Goal: Transaction & Acquisition: Purchase product/service

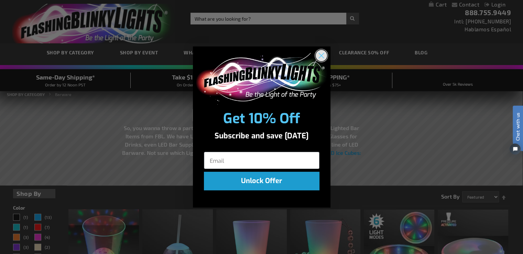
click at [320, 58] on circle "Close dialog" at bounding box center [321, 55] width 11 height 11
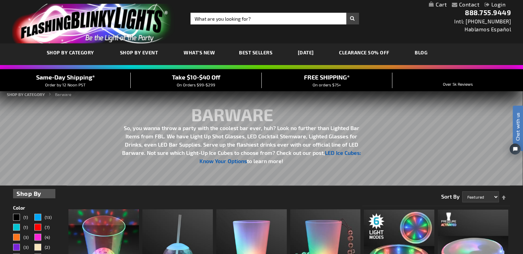
click at [349, 153] on link "LED Ice Cubes: Know Your Options" at bounding box center [281, 156] width 162 height 15
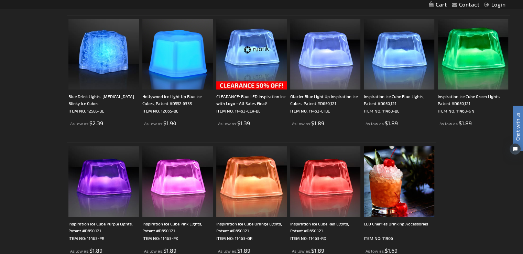
scroll to position [263, 0]
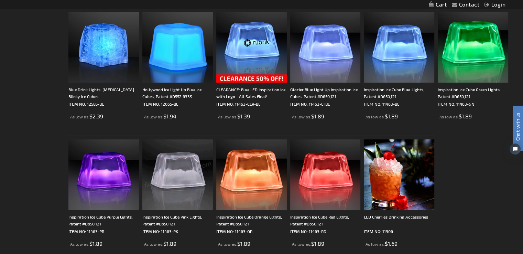
click at [181, 172] on img at bounding box center [177, 174] width 71 height 71
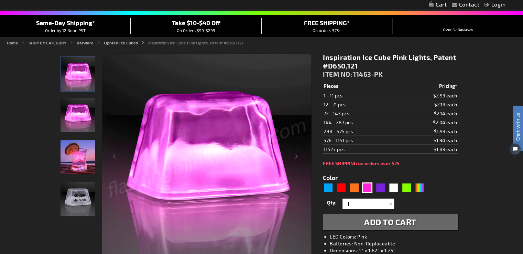
scroll to position [53, 0]
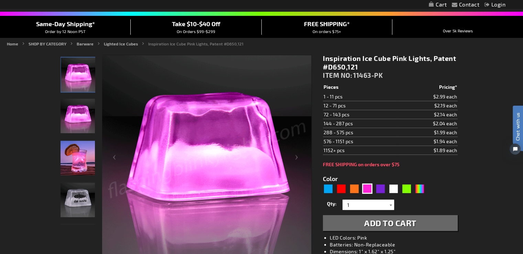
click at [388, 203] on div at bounding box center [391, 205] width 7 height 10
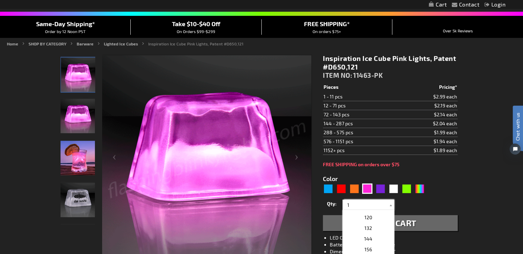
scroll to position [208, 0]
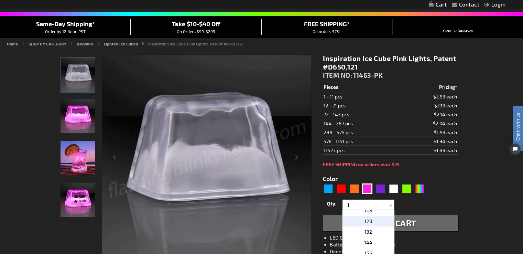
click at [368, 221] on span "120" at bounding box center [369, 221] width 8 height 6
type input "120"
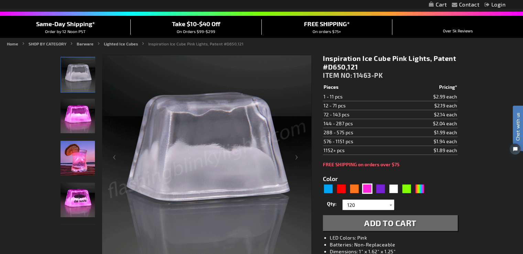
click at [390, 221] on span "Add to Cart" at bounding box center [390, 223] width 52 height 10
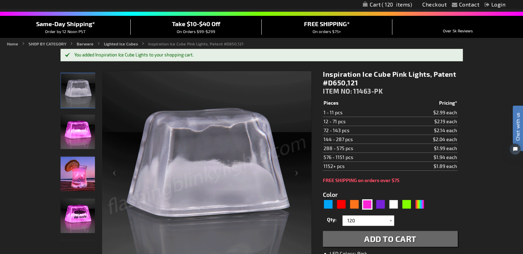
click at [64, 170] on img "LED Light Up Pink Inspiration Ice Cube" at bounding box center [78, 174] width 34 height 34
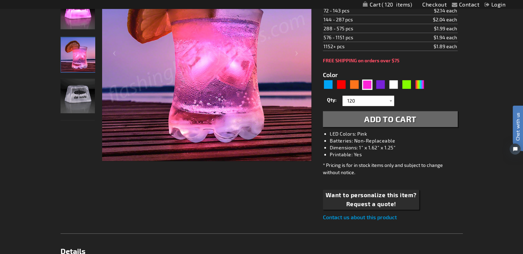
scroll to position [86, 0]
